Goal: Contribute content: Add original content to the website for others to see

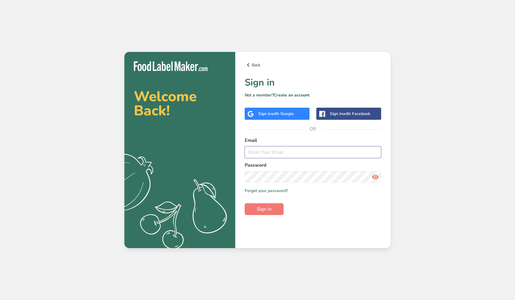
click at [290, 151] on input "email" at bounding box center [313, 152] width 136 height 12
type input "TANYADBAKAL@GMAIL.COM"
click at [277, 191] on link "Forgot your password?" at bounding box center [266, 190] width 43 height 6
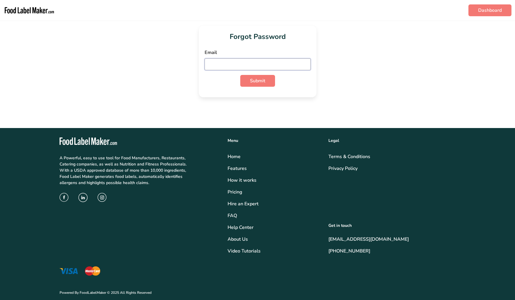
click at [261, 66] on input "email" at bounding box center [258, 64] width 106 height 12
type input "TANYADBAKAL@GMAIL.COM"
click at [260, 83] on span "Submit" at bounding box center [257, 80] width 15 height 7
click at [266, 82] on button "Submit" at bounding box center [257, 81] width 35 height 12
click at [19, 13] on img "main navigation" at bounding box center [30, 10] width 52 height 16
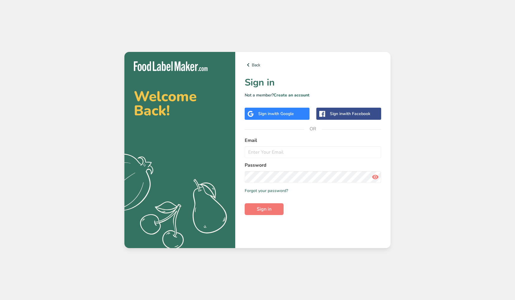
click at [289, 116] on span "with Google" at bounding box center [282, 114] width 23 height 6
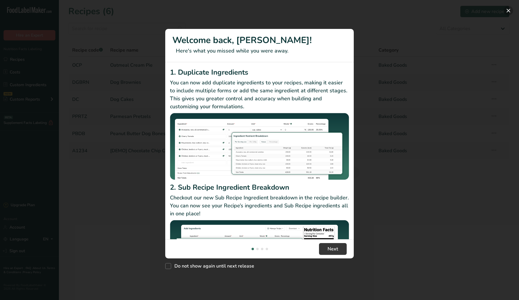
click at [509, 10] on button "New Features" at bounding box center [508, 10] width 9 height 9
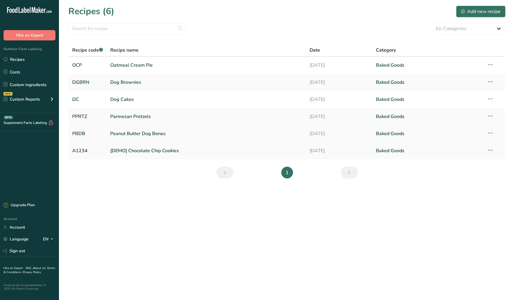
click at [131, 133] on link "Peanut Butter Dog Bones" at bounding box center [206, 133] width 192 height 12
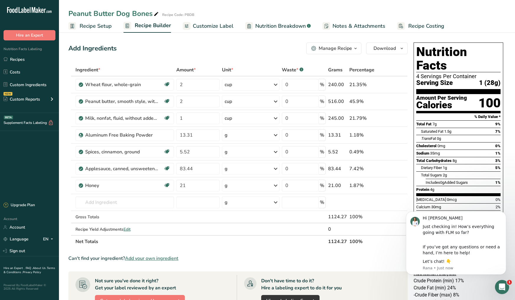
click at [411, 25] on span "Recipe Costing" at bounding box center [426, 26] width 36 height 8
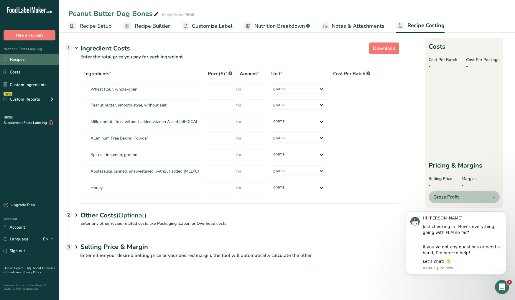
click at [25, 63] on link "Recipes" at bounding box center [29, 59] width 59 height 11
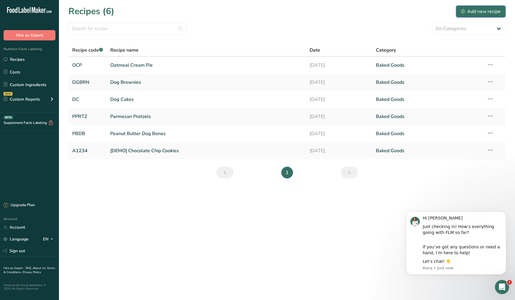
click at [476, 9] on div "Add new recipe" at bounding box center [480, 11] width 39 height 7
